Goal: Task Accomplishment & Management: Manage account settings

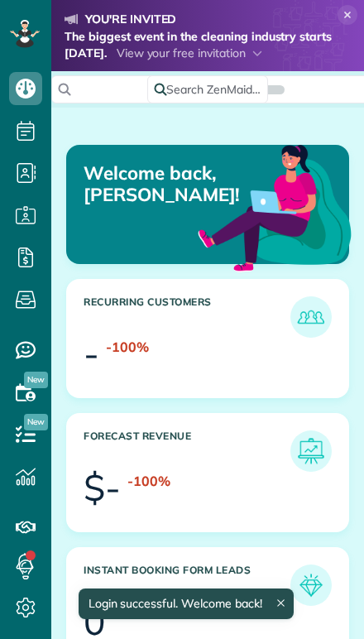
scroll to position [118, 265]
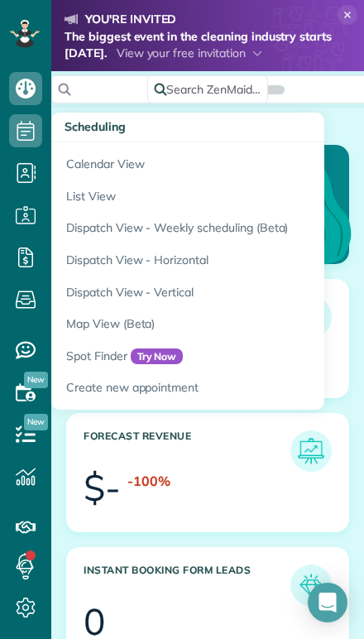
click at [94, 168] on link "Calendar View" at bounding box center [258, 161] width 414 height 38
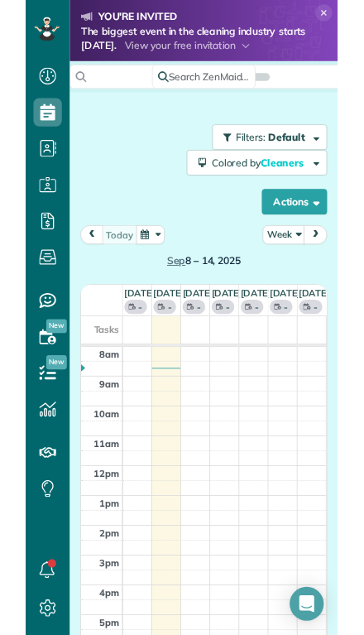
scroll to position [7, 7]
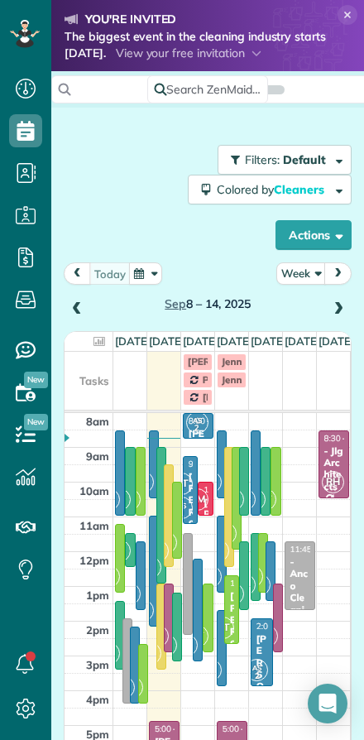
click at [291, 273] on button "Week" at bounding box center [301, 273] width 50 height 22
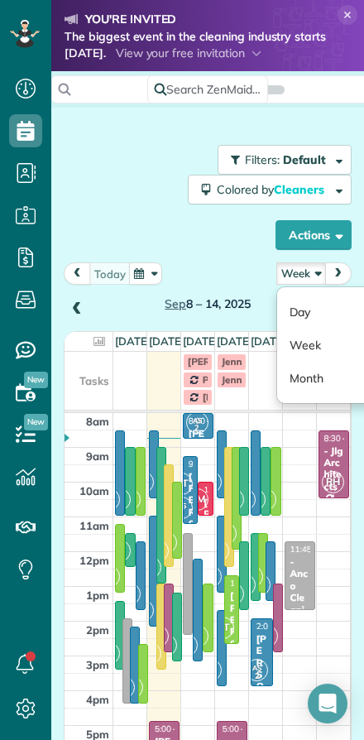
click at [296, 314] on link "Day" at bounding box center [342, 312] width 131 height 33
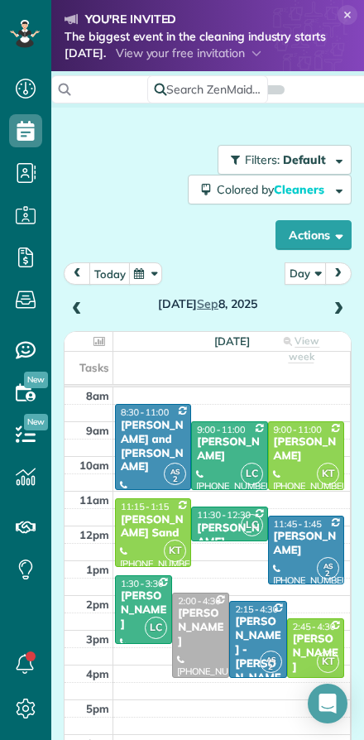
click at [343, 272] on span "next" at bounding box center [338, 273] width 13 height 11
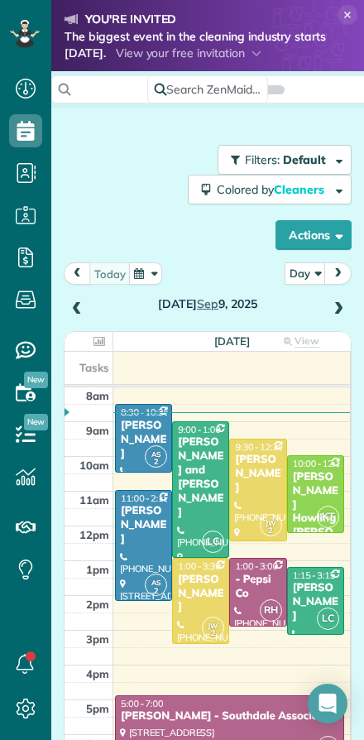
click at [314, 584] on div "[PERSON_NAME]" at bounding box center [315, 602] width 47 height 42
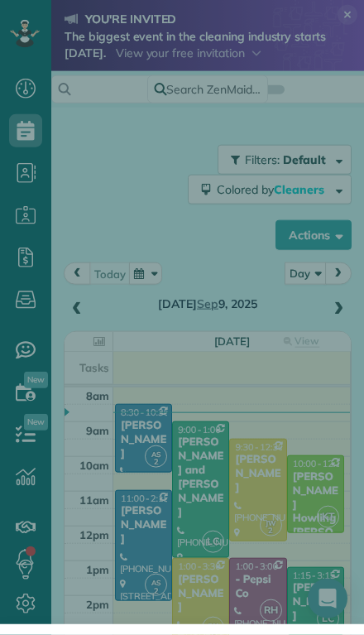
scroll to position [36, 0]
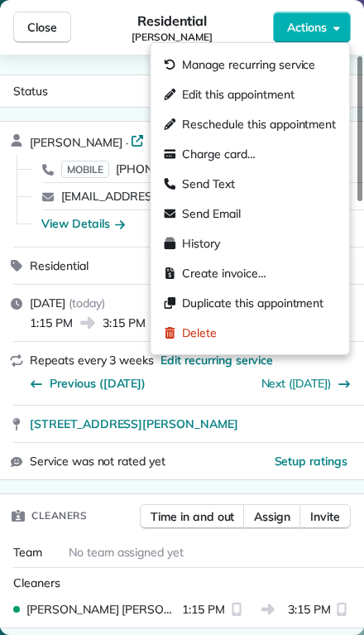
click at [195, 63] on span "Manage recurring service" at bounding box center [248, 64] width 133 height 17
click at [201, 63] on span "Manage recurring service" at bounding box center [248, 64] width 133 height 17
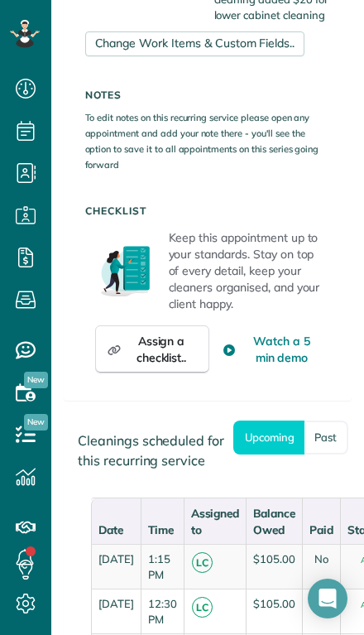
scroll to position [1573, 0]
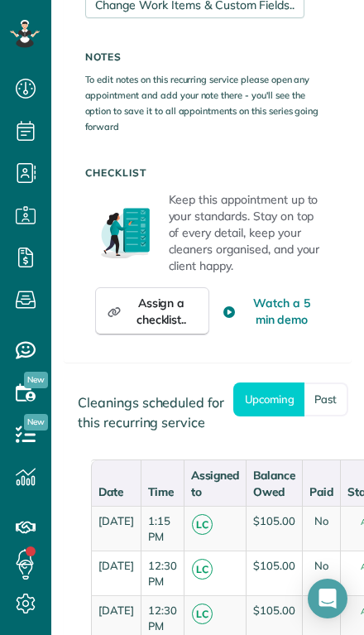
click at [325, 408] on link "Past" at bounding box center [327, 399] width 44 height 34
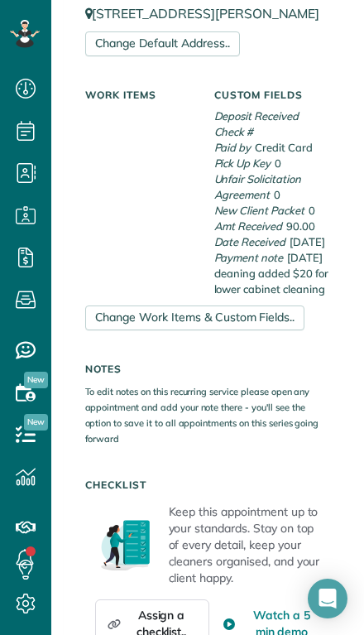
scroll to position [1259, 0]
